Goal: Use online tool/utility

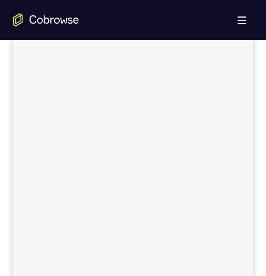
scroll to position [332, 0]
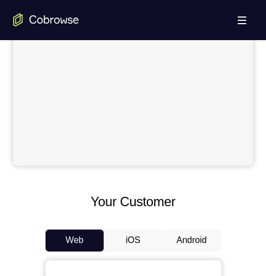
click at [189, 229] on button "Android" at bounding box center [192, 240] width 59 height 22
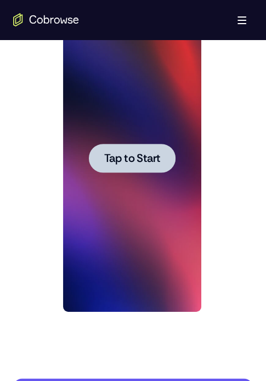
scroll to position [549, 0]
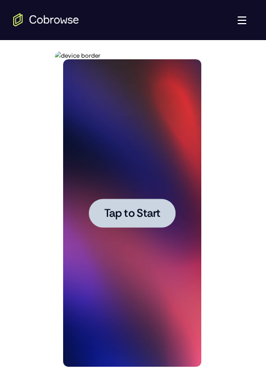
click at [115, 218] on span "Tap to Start" at bounding box center [132, 213] width 56 height 11
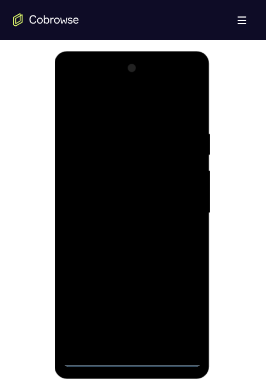
drag, startPoint x: 132, startPoint y: 354, endPoint x: 268, endPoint y: 383, distance: 138.8
click at [132, 275] on div at bounding box center [132, 213] width 138 height 308
click at [133, 275] on div at bounding box center [132, 213] width 138 height 308
click at [84, 275] on div at bounding box center [132, 213] width 138 height 308
drag, startPoint x: 129, startPoint y: 355, endPoint x: 210, endPoint y: 303, distance: 96.3
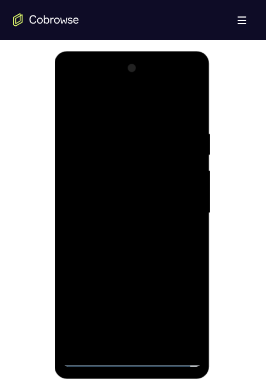
click at [131, 275] on div at bounding box center [132, 213] width 138 height 308
click at [128, 275] on div at bounding box center [132, 213] width 138 height 308
drag, startPoint x: 195, startPoint y: 248, endPoint x: 153, endPoint y: 60, distance: 192.6
click at [171, 51] on html "Online web based iOS Simulators and Android Emulators. Run iPhone, iPad, Mobile…" at bounding box center [133, 216] width 157 height 330
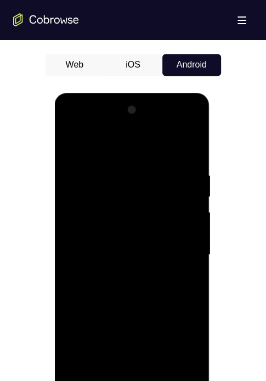
drag, startPoint x: 149, startPoint y: 277, endPoint x: 290, endPoint y: 322, distance: 148.2
click at [149, 275] on div at bounding box center [132, 255] width 138 height 308
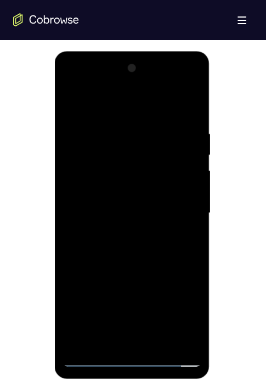
click at [94, 225] on div at bounding box center [132, 213] width 138 height 308
click at [105, 170] on div at bounding box center [132, 213] width 138 height 308
drag, startPoint x: 126, startPoint y: 195, endPoint x: 156, endPoint y: 194, distance: 30.2
click at [127, 195] on div at bounding box center [132, 213] width 138 height 308
click at [145, 236] on div at bounding box center [132, 213] width 138 height 308
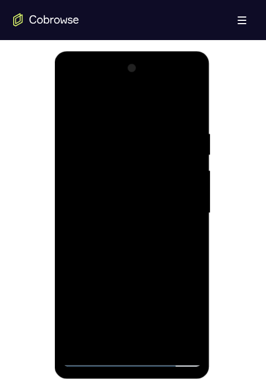
drag, startPoint x: 124, startPoint y: 357, endPoint x: 126, endPoint y: 352, distance: 5.9
click at [124, 275] on div at bounding box center [132, 213] width 138 height 308
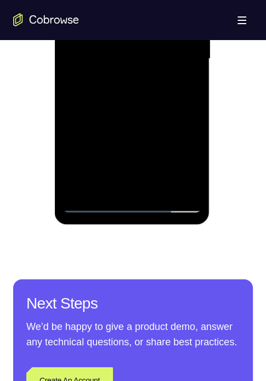
drag, startPoint x: 127, startPoint y: 103, endPoint x: 194, endPoint y: 27, distance: 101.2
click at [211, 0] on html "Online web based iOS Simulators and Android Emulators. Run iPhone, iPad, Mobile…" at bounding box center [133, 62] width 157 height 330
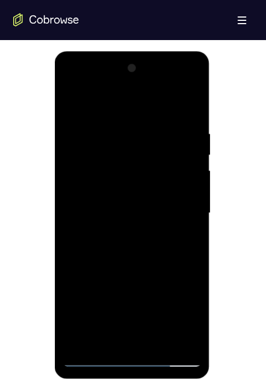
drag, startPoint x: 110, startPoint y: 221, endPoint x: 167, endPoint y: 58, distance: 172.9
click at [124, 51] on html "Online web based iOS Simulators and Android Emulators. Run iPhone, iPad, Mobile…" at bounding box center [133, 216] width 157 height 330
drag, startPoint x: 145, startPoint y: 287, endPoint x: 143, endPoint y: 253, distance: 33.6
click at [143, 258] on div at bounding box center [132, 213] width 138 height 308
click at [122, 275] on div at bounding box center [132, 213] width 138 height 308
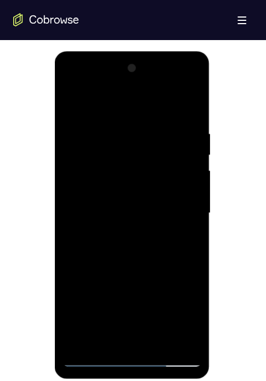
click at [123, 218] on div at bounding box center [132, 213] width 138 height 308
click at [131, 275] on div at bounding box center [132, 213] width 138 height 308
click at [102, 218] on div at bounding box center [132, 213] width 138 height 308
click at [132, 275] on div at bounding box center [132, 213] width 138 height 308
drag, startPoint x: 144, startPoint y: 253, endPoint x: 170, endPoint y: 52, distance: 202.6
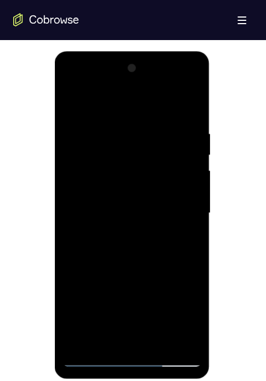
click at [163, 62] on div at bounding box center [132, 213] width 138 height 308
click at [107, 209] on div at bounding box center [132, 213] width 138 height 308
click at [131, 157] on div at bounding box center [132, 213] width 138 height 308
drag, startPoint x: 130, startPoint y: 359, endPoint x: 196, endPoint y: 286, distance: 98.8
click at [131, 275] on div at bounding box center [132, 213] width 138 height 308
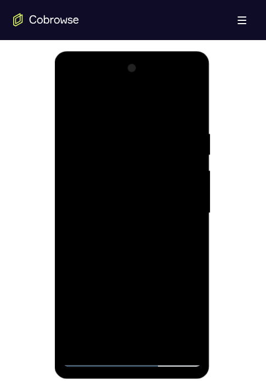
click at [81, 275] on div at bounding box center [132, 213] width 138 height 308
click at [130, 275] on div at bounding box center [132, 213] width 138 height 308
drag, startPoint x: 121, startPoint y: 104, endPoint x: 158, endPoint y: 99, distance: 37.1
click at [122, 104] on div at bounding box center [132, 213] width 138 height 308
drag, startPoint x: 126, startPoint y: 143, endPoint x: 208, endPoint y: 141, distance: 81.3
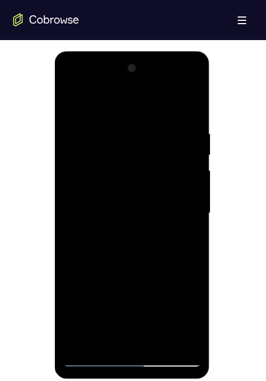
click at [129, 142] on div at bounding box center [132, 213] width 138 height 308
drag, startPoint x: 130, startPoint y: 214, endPoint x: 165, endPoint y: 208, distance: 35.6
click at [130, 214] on div at bounding box center [132, 213] width 138 height 308
click at [138, 213] on div at bounding box center [132, 213] width 138 height 308
drag, startPoint x: 138, startPoint y: 230, endPoint x: 191, endPoint y: 227, distance: 52.2
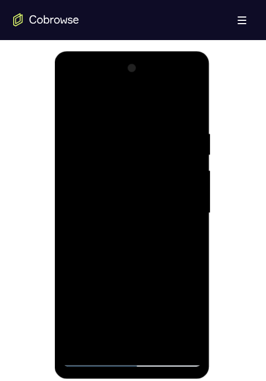
click at [150, 229] on div at bounding box center [132, 213] width 138 height 308
drag, startPoint x: 121, startPoint y: 230, endPoint x: 153, endPoint y: 227, distance: 32.0
click at [121, 230] on div at bounding box center [132, 213] width 138 height 308
click at [119, 199] on div at bounding box center [132, 213] width 138 height 308
click at [112, 198] on div at bounding box center [132, 213] width 138 height 308
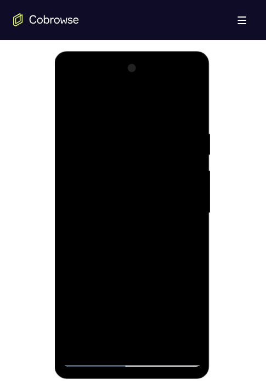
drag, startPoint x: 115, startPoint y: 181, endPoint x: 124, endPoint y: 185, distance: 9.3
click at [115, 181] on div at bounding box center [132, 213] width 138 height 308
click at [151, 209] on div at bounding box center [132, 213] width 138 height 308
click at [133, 257] on div at bounding box center [132, 213] width 138 height 308
click at [112, 203] on div at bounding box center [132, 213] width 138 height 308
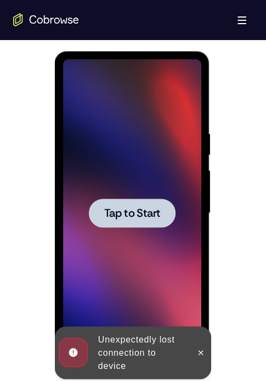
click at [133, 208] on span "Tap to Start" at bounding box center [132, 213] width 56 height 11
click at [145, 222] on div at bounding box center [132, 212] width 87 height 29
drag, startPoint x: 135, startPoint y: 211, endPoint x: 269, endPoint y: 423, distance: 250.1
click at [135, 211] on span "Tap to Start" at bounding box center [132, 213] width 56 height 11
click at [209, 275] on button at bounding box center [201, 353] width 18 height 18
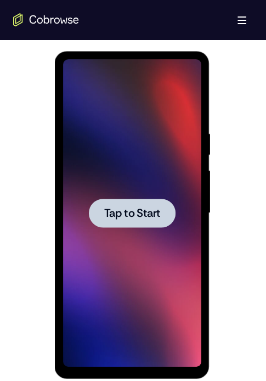
click at [125, 216] on span "Tap to Start" at bounding box center [132, 213] width 56 height 11
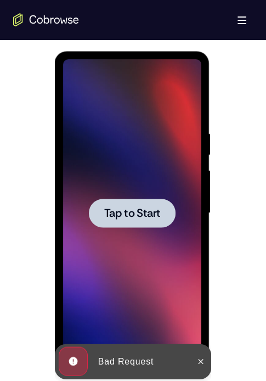
drag, startPoint x: 134, startPoint y: 203, endPoint x: 268, endPoint y: 392, distance: 231.8
click at [134, 203] on div at bounding box center [132, 212] width 87 height 29
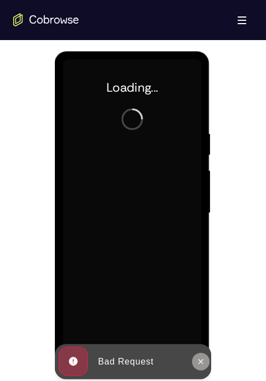
click at [200, 275] on icon at bounding box center [201, 361] width 9 height 9
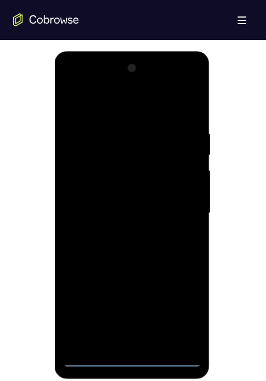
drag, startPoint x: 130, startPoint y: 352, endPoint x: 145, endPoint y: 339, distance: 20.3
click at [130, 275] on div at bounding box center [132, 213] width 138 height 308
click at [131, 275] on div at bounding box center [132, 213] width 138 height 308
click at [136, 275] on div at bounding box center [132, 213] width 138 height 308
click at [80, 275] on div at bounding box center [132, 213] width 138 height 308
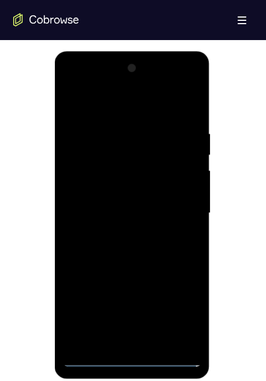
click at [103, 126] on div at bounding box center [132, 213] width 138 height 308
click at [154, 275] on div at bounding box center [132, 213] width 138 height 308
click at [109, 136] on div at bounding box center [132, 213] width 138 height 308
click at [94, 109] on div at bounding box center [132, 213] width 138 height 308
click at [124, 170] on div at bounding box center [132, 213] width 138 height 308
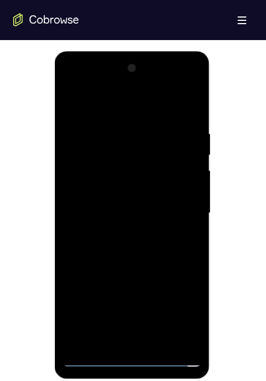
click at [115, 153] on div at bounding box center [132, 213] width 138 height 308
click at [123, 232] on div at bounding box center [132, 213] width 138 height 308
click at [126, 203] on div at bounding box center [132, 213] width 138 height 308
click at [91, 182] on div at bounding box center [132, 213] width 138 height 308
click at [125, 211] on div at bounding box center [132, 213] width 138 height 308
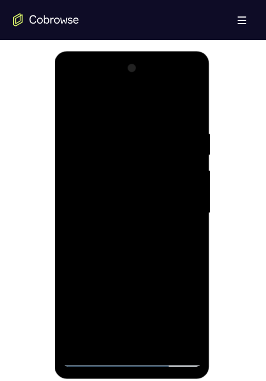
click at [102, 247] on div at bounding box center [132, 213] width 138 height 308
click at [103, 247] on div at bounding box center [132, 213] width 138 height 308
click at [100, 238] on div at bounding box center [132, 213] width 138 height 308
click at [98, 227] on div at bounding box center [132, 213] width 138 height 308
drag, startPoint x: 188, startPoint y: 191, endPoint x: 269, endPoint y: 247, distance: 97.8
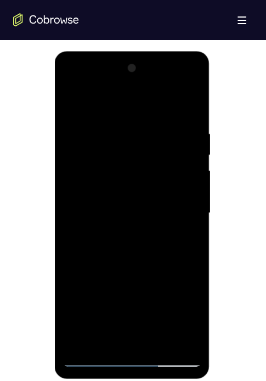
click at [188, 191] on div at bounding box center [132, 213] width 138 height 308
drag, startPoint x: 149, startPoint y: 207, endPoint x: 327, endPoint y: 240, distance: 181.6
click at [149, 207] on div at bounding box center [132, 213] width 138 height 308
drag, startPoint x: 87, startPoint y: 247, endPoint x: 152, endPoint y: 247, distance: 64.8
click at [87, 247] on div at bounding box center [132, 213] width 138 height 308
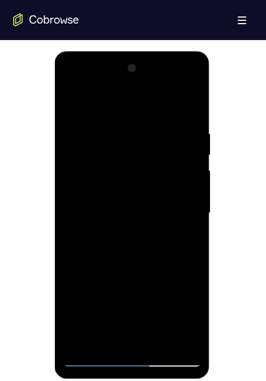
click at [90, 135] on div at bounding box center [132, 213] width 138 height 308
click at [189, 113] on div at bounding box center [132, 213] width 138 height 308
click at [191, 112] on div at bounding box center [132, 213] width 138 height 308
click at [136, 101] on div at bounding box center [132, 213] width 138 height 308
drag, startPoint x: 179, startPoint y: 99, endPoint x: 186, endPoint y: 99, distance: 7.7
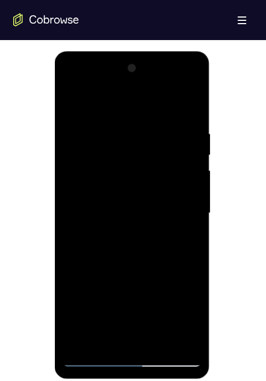
click at [180, 99] on div at bounding box center [132, 213] width 138 height 308
click at [182, 115] on div at bounding box center [132, 213] width 138 height 308
click at [141, 216] on div at bounding box center [132, 213] width 138 height 308
click at [130, 125] on div at bounding box center [132, 213] width 138 height 308
drag, startPoint x: 67, startPoint y: 85, endPoint x: 75, endPoint y: 84, distance: 8.3
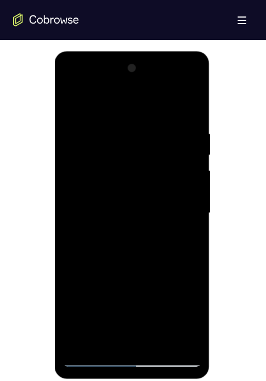
click at [67, 84] on div at bounding box center [132, 213] width 138 height 308
click at [75, 84] on div at bounding box center [132, 213] width 138 height 308
click at [74, 84] on div at bounding box center [132, 213] width 138 height 308
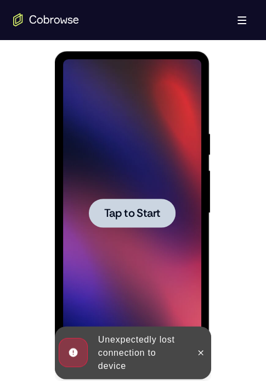
click at [197, 275] on icon at bounding box center [201, 352] width 9 height 9
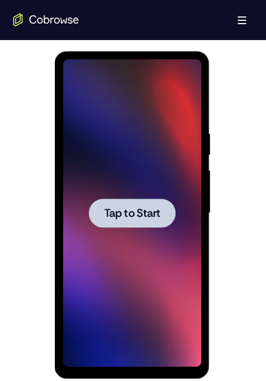
drag, startPoint x: 139, startPoint y: 216, endPoint x: 267, endPoint y: 417, distance: 238.8
click at [139, 216] on span "Tap to Start" at bounding box center [132, 213] width 56 height 11
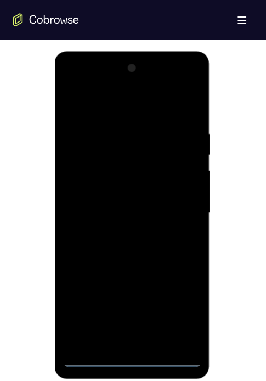
click at [130, 275] on div at bounding box center [132, 213] width 138 height 308
click at [85, 275] on div at bounding box center [132, 213] width 138 height 308
drag, startPoint x: 118, startPoint y: 129, endPoint x: 176, endPoint y: 125, distance: 58.9
click at [118, 129] on div at bounding box center [132, 213] width 138 height 308
drag, startPoint x: 156, startPoint y: 337, endPoint x: 121, endPoint y: 187, distance: 154.0
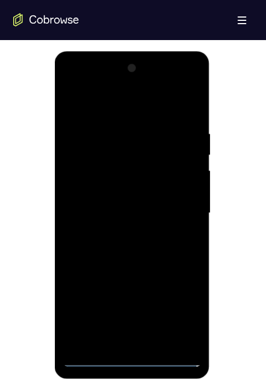
click at [157, 275] on div at bounding box center [132, 213] width 138 height 308
click at [106, 126] on div at bounding box center [132, 213] width 138 height 308
click at [92, 123] on div at bounding box center [132, 213] width 138 height 308
click at [121, 93] on div at bounding box center [132, 213] width 138 height 308
click at [137, 109] on div at bounding box center [132, 213] width 138 height 308
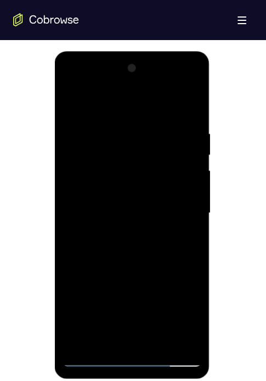
click at [174, 275] on div at bounding box center [132, 213] width 138 height 308
drag, startPoint x: 154, startPoint y: 314, endPoint x: 159, endPoint y: 313, distance: 5.6
click at [154, 275] on div at bounding box center [132, 213] width 138 height 308
click at [187, 78] on div at bounding box center [132, 213] width 138 height 308
click at [90, 275] on div at bounding box center [132, 213] width 138 height 308
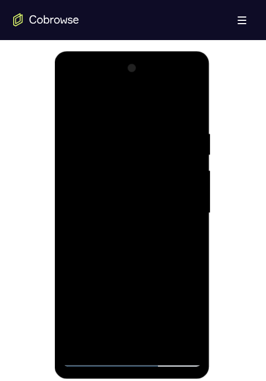
click at [140, 88] on div at bounding box center [132, 213] width 138 height 308
click at [69, 119] on div at bounding box center [132, 213] width 138 height 308
click at [88, 153] on div at bounding box center [132, 213] width 138 height 308
drag, startPoint x: 115, startPoint y: 232, endPoint x: 137, endPoint y: 230, distance: 21.6
click at [115, 233] on div at bounding box center [132, 213] width 138 height 308
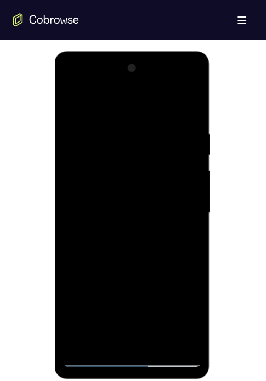
click at [107, 202] on div at bounding box center [132, 213] width 138 height 308
click at [120, 194] on div at bounding box center [132, 213] width 138 height 308
click at [105, 186] on div at bounding box center [132, 213] width 138 height 308
drag, startPoint x: 112, startPoint y: 188, endPoint x: 193, endPoint y: 51, distance: 159.6
click at [115, 186] on div at bounding box center [132, 213] width 138 height 308
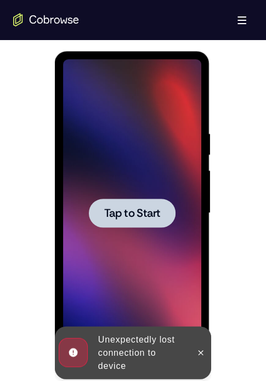
click at [200, 275] on icon at bounding box center [201, 352] width 9 height 9
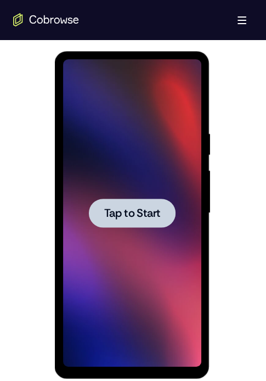
click at [125, 211] on span "Tap to Start" at bounding box center [132, 213] width 56 height 11
